Goal: Task Accomplishment & Management: Complete application form

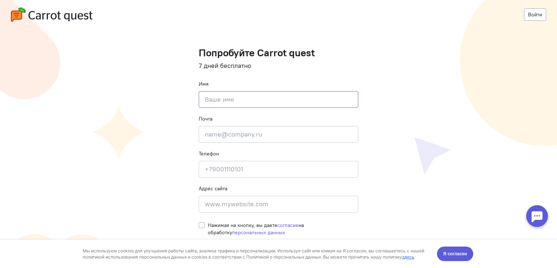
click at [233, 104] on input at bounding box center [279, 99] width 160 height 17
type input "B"
type input "[PERSON_NAME]"
click at [228, 126] on input "email" at bounding box center [279, 134] width 160 height 17
paste input "marketing@karlssonhaus.ru"
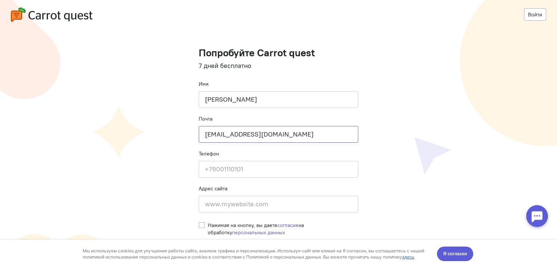
type input "marketing@karlssonhaus.ru"
click at [208, 169] on input at bounding box center [279, 169] width 160 height 17
type input "+79819837292"
click at [216, 205] on input at bounding box center [279, 203] width 160 height 17
paste input "www.karlssonhaus.ru"
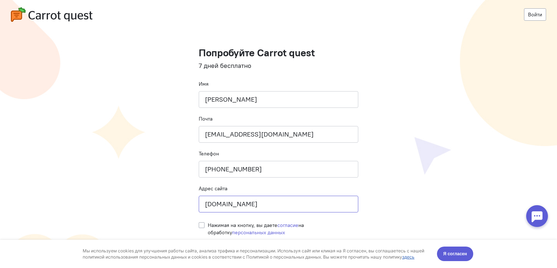
type input "www.karlssonhaus.ru"
click at [208, 224] on label "Нажимая на кнопку, вы даете согласие на обработку персональных данных" at bounding box center [283, 228] width 150 height 15
click at [200, 224] on input "Нажимая на кнопку, вы даете согласие на обработку персональных данных" at bounding box center [202, 224] width 6 height 7
checkbox input "true"
click at [440, 253] on button "Я согласен" at bounding box center [455, 253] width 36 height 15
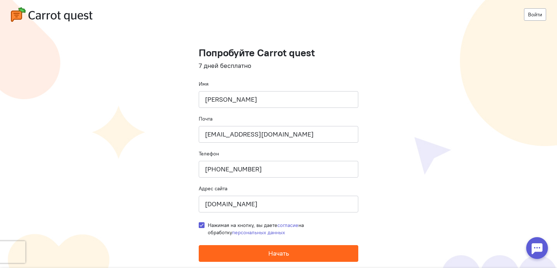
click at [315, 256] on button "Начать" at bounding box center [279, 253] width 160 height 17
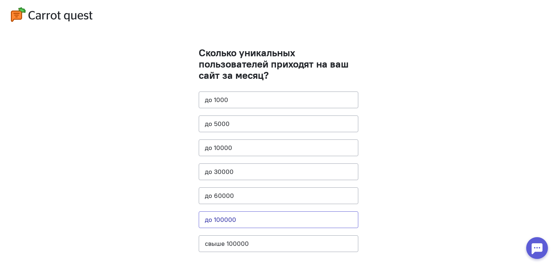
click at [262, 224] on button "до 100000" at bounding box center [279, 219] width 160 height 17
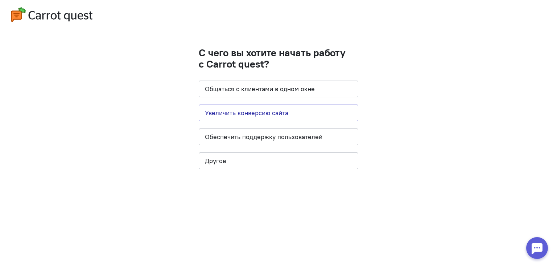
click at [281, 117] on button "Увеличить конверсию сайта" at bounding box center [279, 112] width 160 height 17
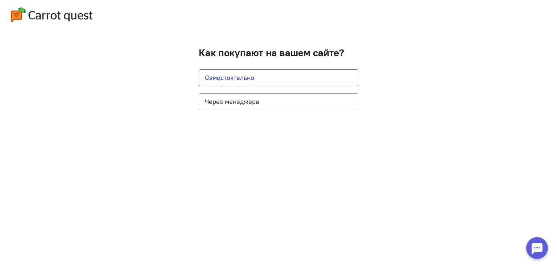
click at [255, 80] on button "Самостоятельно" at bounding box center [279, 77] width 160 height 17
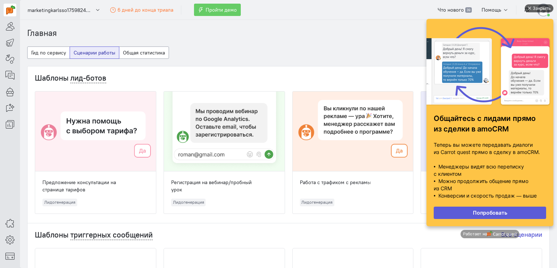
click at [531, 6] on div "Закрыть" at bounding box center [539, 8] width 29 height 8
